Goal: Task Accomplishment & Management: Manage account settings

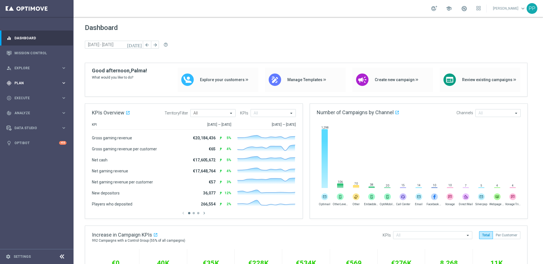
click at [18, 84] on span "Plan" at bounding box center [37, 82] width 47 height 3
click at [22, 95] on link "Target Groups" at bounding box center [37, 94] width 44 height 5
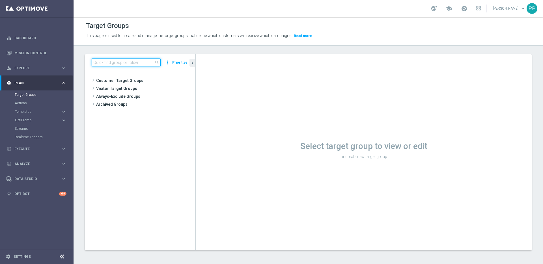
click at [101, 61] on input at bounding box center [126, 63] width 69 height 8
click at [112, 65] on input "palma" at bounding box center [126, 63] width 69 height 8
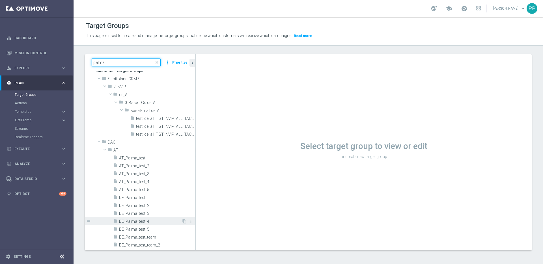
scroll to position [1, 0]
type input "palma"
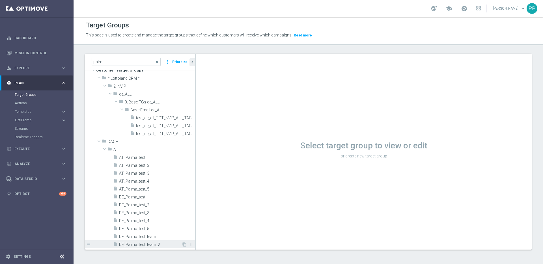
click at [131, 244] on span "DE_Palma_test_team_2" at bounding box center [150, 244] width 62 height 5
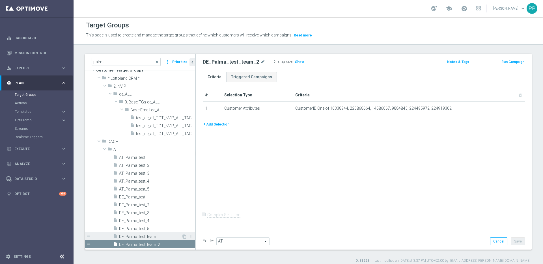
click at [124, 236] on span "DE_Palma_test_team" at bounding box center [150, 236] width 62 height 5
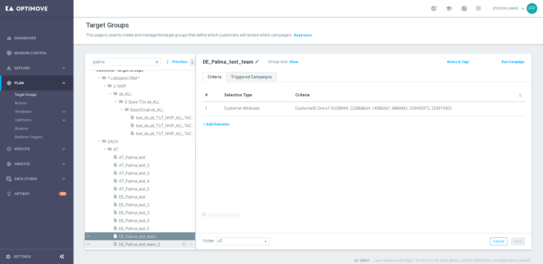
click at [128, 246] on span "DE_Palma_test_team_2" at bounding box center [150, 244] width 62 height 5
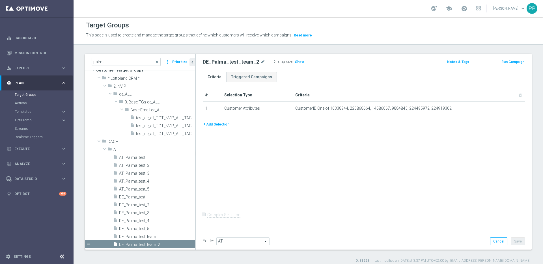
scroll to position [10, 0]
click at [182, 244] on icon "content_copy" at bounding box center [184, 244] width 5 height 5
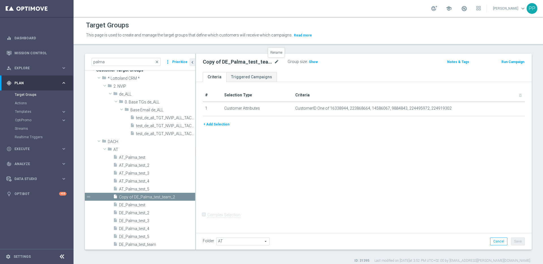
click at [275, 60] on icon "mode_edit" at bounding box center [276, 62] width 5 height 7
click at [223, 63] on input "Copy of DE_Palma_test_team_2" at bounding box center [241, 63] width 76 height 8
drag, startPoint x: 219, startPoint y: 62, endPoint x: 203, endPoint y: 61, distance: 15.6
click at [203, 61] on input "Copy of DE_Palma_test_team_2" at bounding box center [241, 63] width 76 height 8
click at [209, 63] on input "DE_Palma_test_team_2" at bounding box center [241, 63] width 76 height 8
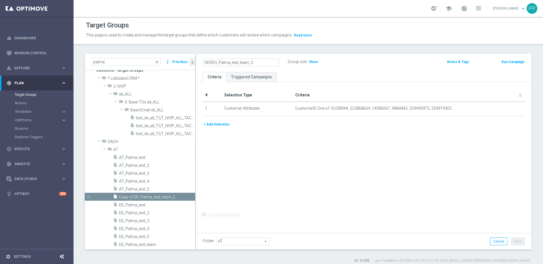
click at [222, 62] on input "DEREG_Palma_test_team_2" at bounding box center [241, 63] width 76 height 8
click at [228, 64] on input "DEREG_Palma_test_team_2" at bounding box center [241, 63] width 76 height 8
click at [248, 63] on input "DEREG_test_QAteam_2" at bounding box center [241, 63] width 76 height 8
type input "DEREG_test_QAteam"
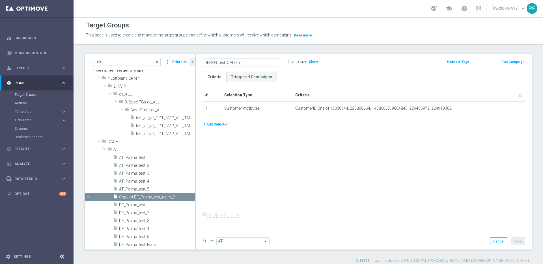
click at [262, 159] on div "# Selection Type Criteria delete_forever 1 Customer Attributes CustomerID One o…" at bounding box center [363, 156] width 335 height 149
click at [255, 60] on icon "mode_edit" at bounding box center [256, 62] width 5 height 7
click at [232, 62] on input "DEREG_test_QAteam" at bounding box center [241, 63] width 76 height 8
drag, startPoint x: 226, startPoint y: 63, endPoint x: 218, endPoint y: 61, distance: 8.0
click at [218, 61] on input "DEREG_test_QAteam" at bounding box center [241, 63] width 76 height 8
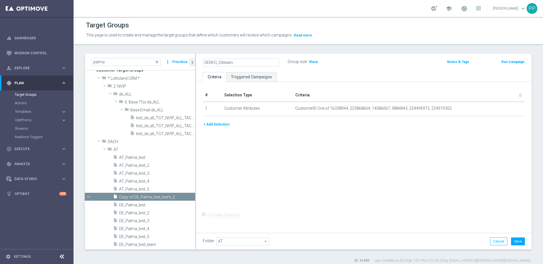
click at [223, 62] on input "DEREG_QAteam" at bounding box center [241, 63] width 76 height 8
click at [237, 63] on input "DEREG_QA_team" at bounding box center [241, 63] width 76 height 8
click at [234, 62] on input "DEREG_QA_teamtest_" at bounding box center [241, 63] width 76 height 8
type input "DEREG_QA_team_test"
click at [281, 167] on div "# Selection Type Criteria delete_forever 1 Customer Attributes CustomerID One o…" at bounding box center [363, 156] width 335 height 149
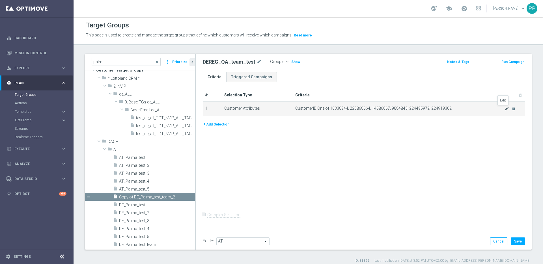
click at [504, 109] on icon "mode_edit" at bounding box center [506, 108] width 5 height 5
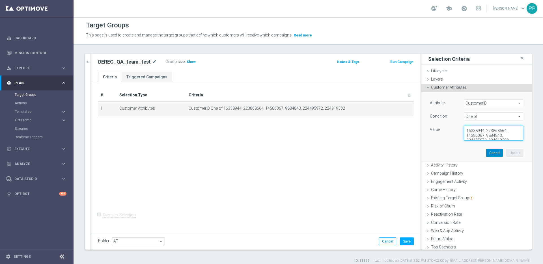
scroll to position [5, 0]
drag, startPoint x: 460, startPoint y: 130, endPoint x: 485, endPoint y: 160, distance: 39.1
click at [485, 160] on div "Attribute CustomerID CustomerID arrow_drop_down search Condition One of One of …" at bounding box center [476, 126] width 102 height 69
paste textarea "224104801"
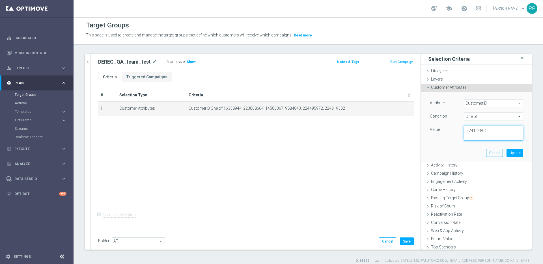
paste textarea "221507126"
paste textarea "222634736"
paste textarea "224105855"
type textarea "224104801, 221507126, 222634736, 224105855"
click at [506, 150] on button "Update" at bounding box center [514, 153] width 17 height 8
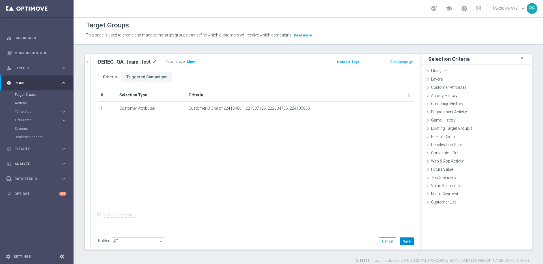
click at [401, 239] on button "Save" at bounding box center [407, 241] width 14 height 8
click at [186, 59] on h3 "Show" at bounding box center [191, 62] width 10 height 6
drag, startPoint x: 147, startPoint y: 62, endPoint x: 99, endPoint y: 60, distance: 48.6
click at [99, 60] on h2 "DEREG_QA_team_test" at bounding box center [124, 62] width 53 height 7
copy h2 "DEREG_QA_team_test"
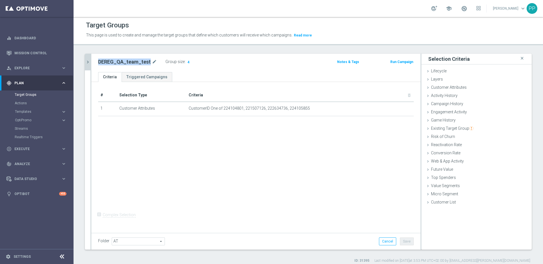
click at [86, 63] on icon "chevron_right" at bounding box center [87, 61] width 5 height 5
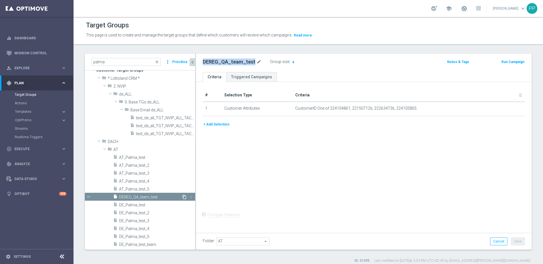
click at [182, 196] on icon "content_copy" at bounding box center [184, 197] width 5 height 5
click at [274, 60] on icon "mode_edit" at bounding box center [276, 62] width 5 height 7
click at [219, 62] on input "Copy of DEREG_QA_team_test" at bounding box center [241, 63] width 76 height 8
drag, startPoint x: 219, startPoint y: 61, endPoint x: 201, endPoint y: 61, distance: 18.1
click at [201, 61] on div "Copy of DEREG_QA_team_test" at bounding box center [240, 63] width 85 height 8
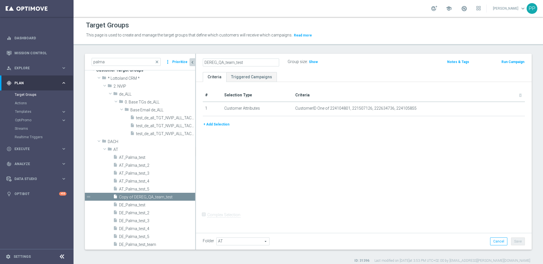
drag, startPoint x: 215, startPoint y: 63, endPoint x: 210, endPoint y: 62, distance: 5.7
click at [210, 62] on input "DEREG_QA_team_test" at bounding box center [241, 63] width 76 height 8
type input "DEINT_QA_team_test"
click at [280, 140] on div "# Selection Type Criteria delete_forever 1 Customer Attributes CustomerID One o…" at bounding box center [363, 156] width 335 height 149
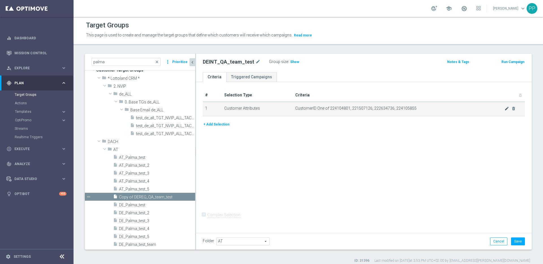
click at [504, 109] on icon "mode_edit" at bounding box center [506, 108] width 5 height 5
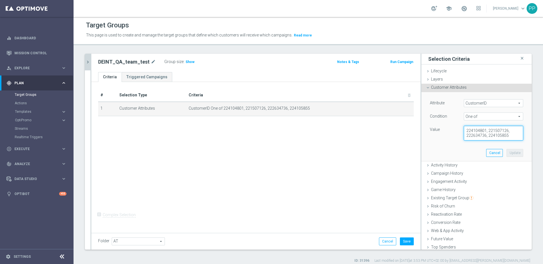
drag, startPoint x: 461, startPoint y: 130, endPoint x: 504, endPoint y: 147, distance: 46.1
click at [504, 147] on div "Attribute CustomerID CustomerID arrow_drop_down search Condition One of One of …" at bounding box center [476, 126] width 102 height 69
paste textarea "224148152"
paste textarea "223890057"
paste textarea "224810595"
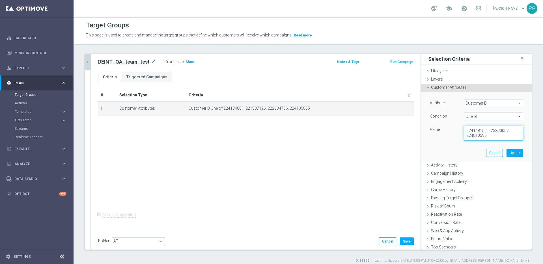
paste textarea "223902038"
type textarea "224148152, 223890057, 224810595, 223902038"
click at [508, 151] on button "Update" at bounding box center [514, 153] width 17 height 8
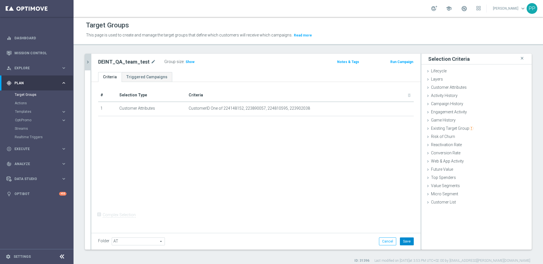
click at [401, 242] on button "Save" at bounding box center [407, 241] width 14 height 8
drag, startPoint x: 146, startPoint y: 62, endPoint x: 96, endPoint y: 62, distance: 50.9
click at [96, 62] on div "DEINT_QA_team_test mode_edit Group size : Show" at bounding box center [202, 62] width 216 height 8
copy h2 "DEINT_QA_team_test"
click at [89, 63] on icon "chevron_right" at bounding box center [87, 61] width 5 height 5
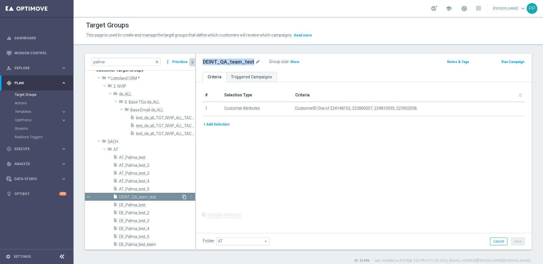
click at [182, 197] on icon "content_copy" at bounding box center [184, 197] width 5 height 5
click at [274, 59] on icon "mode_edit" at bounding box center [276, 62] width 5 height 7
type input "AT_QA_team_test"
click at [295, 157] on div "# Selection Type Criteria delete_forever 1 Customer Attributes CustomerID One o…" at bounding box center [363, 156] width 335 height 149
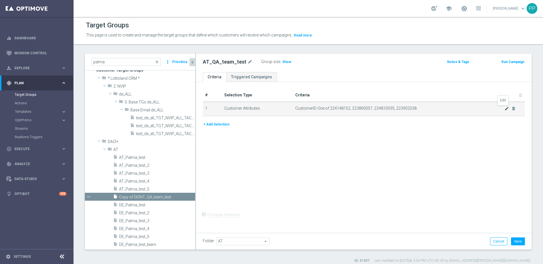
click at [504, 109] on icon "mode_edit" at bounding box center [506, 108] width 5 height 5
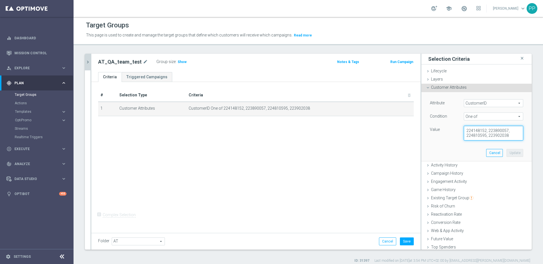
drag, startPoint x: 506, startPoint y: 136, endPoint x: 446, endPoint y: 129, distance: 60.3
click at [446, 129] on div "Value 224148152, 223890057, 224810595, 223902038" at bounding box center [476, 133] width 102 height 15
paste textarea "224105369"
paste textarea "223890059"
paste textarea "222645200"
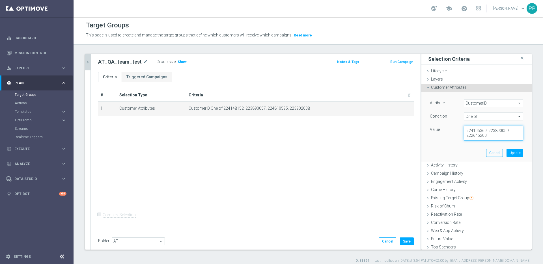
paste textarea "18081829"
type textarea "224105369, 223890059, 222645200, 18081829"
click at [506, 152] on button "Update" at bounding box center [514, 153] width 17 height 8
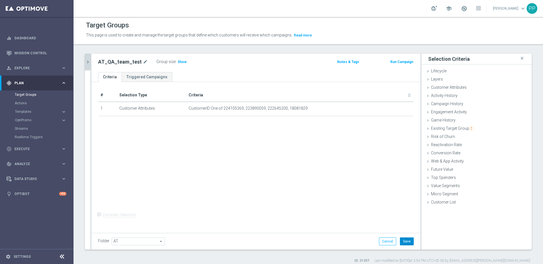
click at [406, 239] on button "Save" at bounding box center [407, 241] width 14 height 8
